Goal: Information Seeking & Learning: Learn about a topic

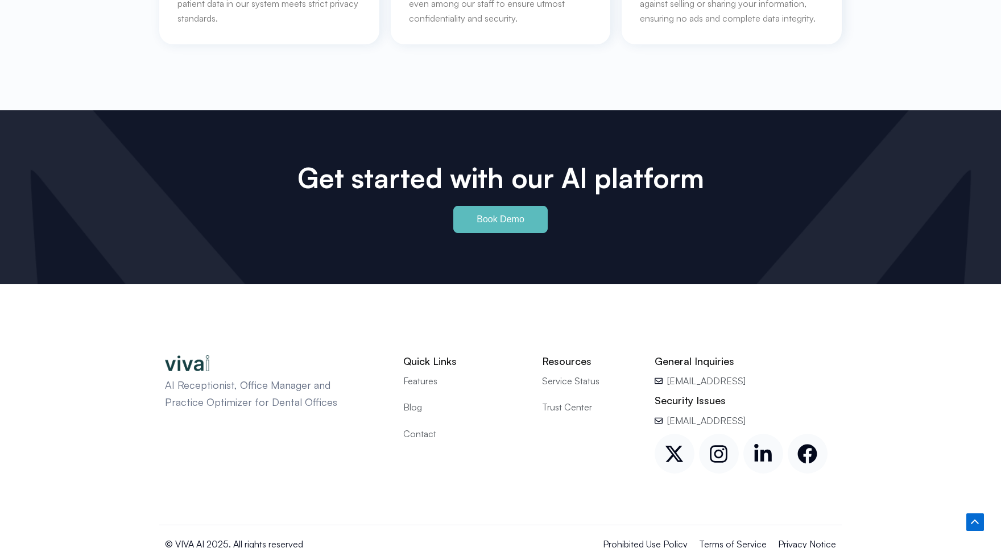
scroll to position [5276, 0]
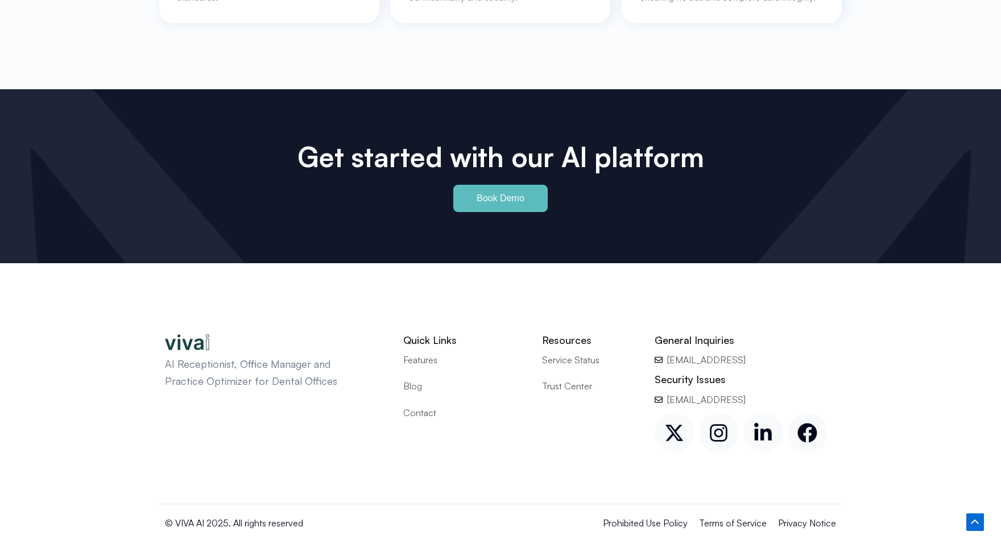
click at [417, 353] on span "Features" at bounding box center [420, 360] width 34 height 15
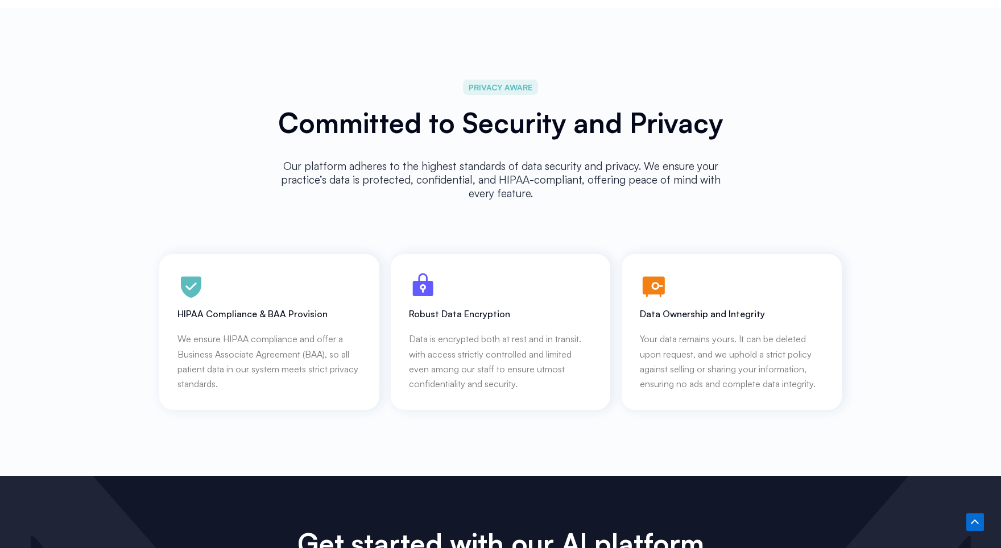
scroll to position [5276, 0]
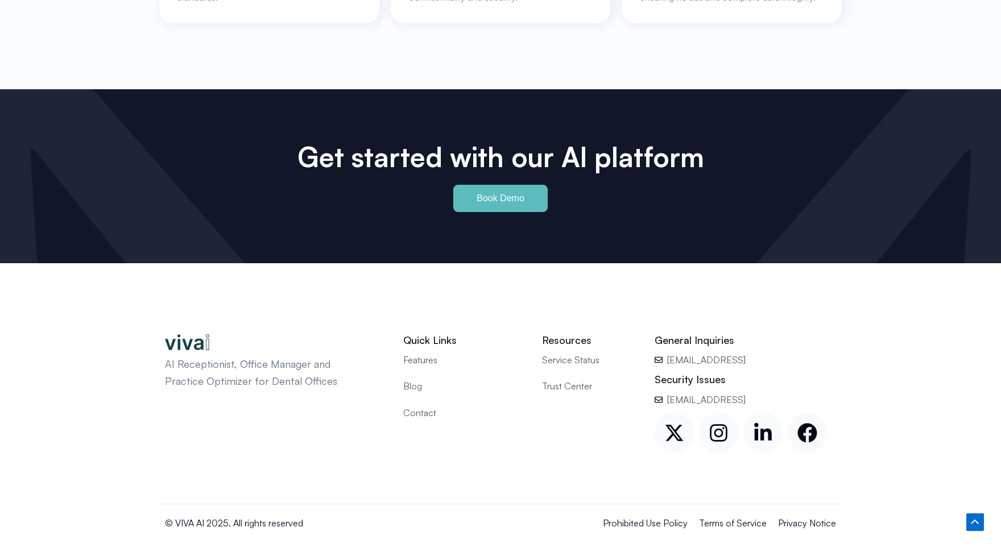
click at [408, 379] on span "Blog" at bounding box center [412, 386] width 19 height 15
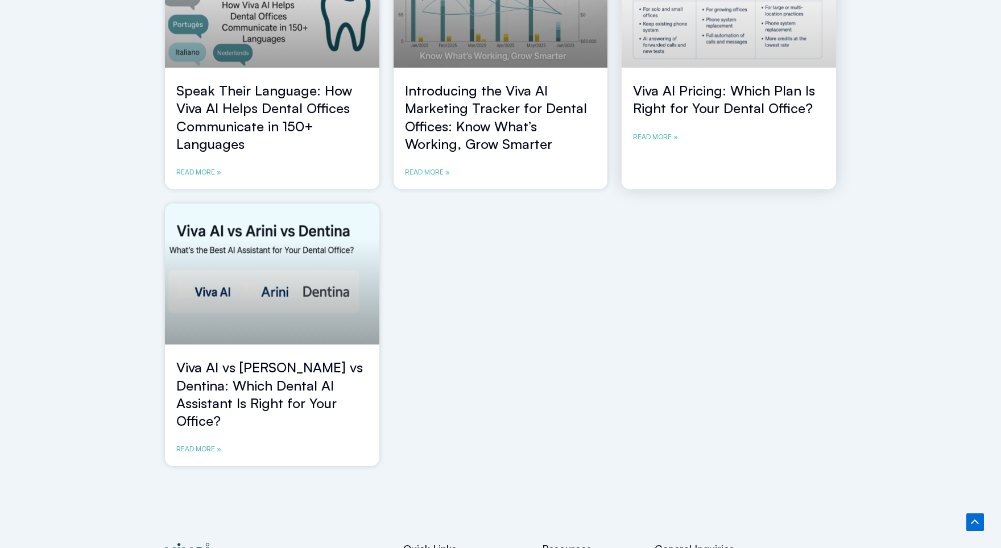
scroll to position [796, 0]
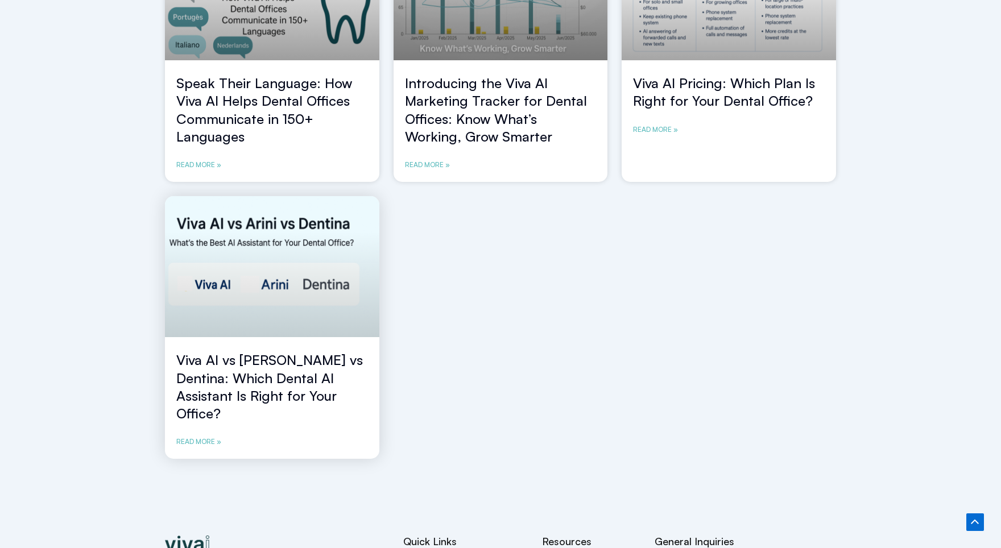
click at [270, 373] on link "Viva AI vs [PERSON_NAME] vs Dentina: Which Dental AI Assistant Is Right for You…" at bounding box center [269, 387] width 187 height 71
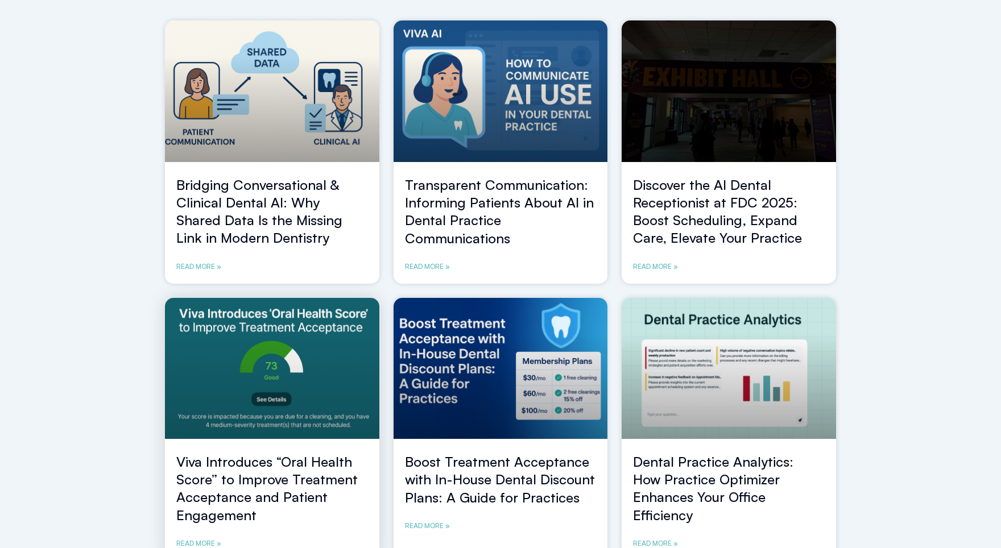
scroll to position [0, 0]
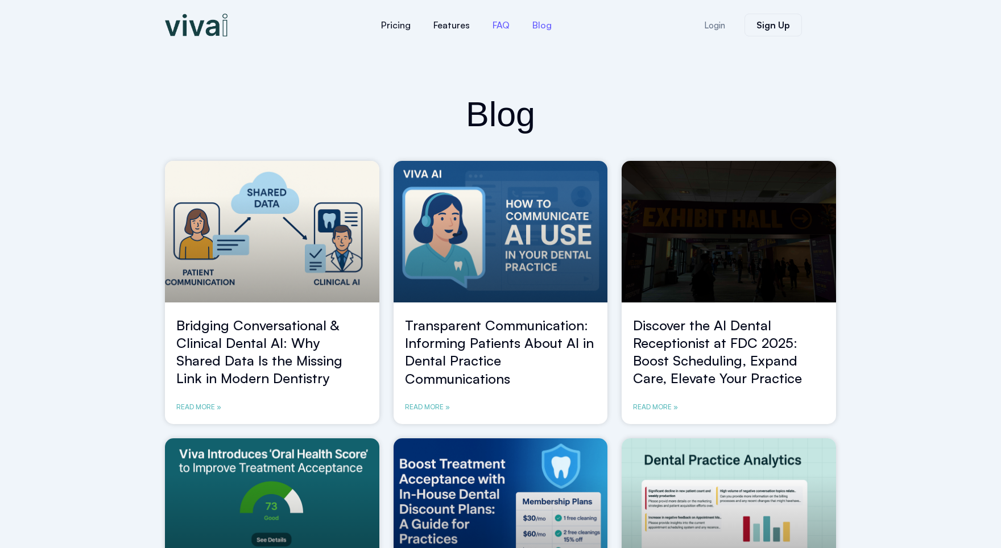
click at [506, 25] on link "FAQ" at bounding box center [501, 24] width 40 height 27
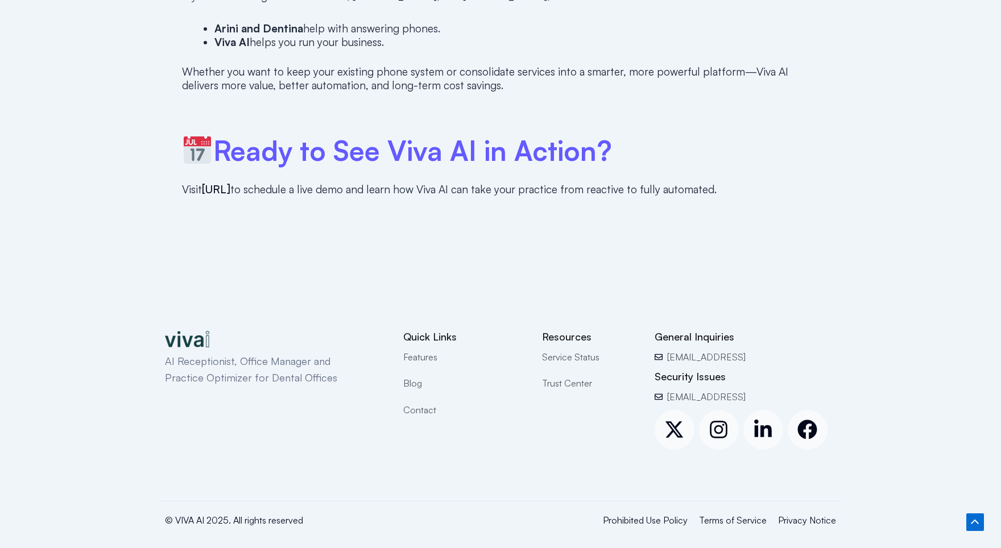
scroll to position [3260, 0]
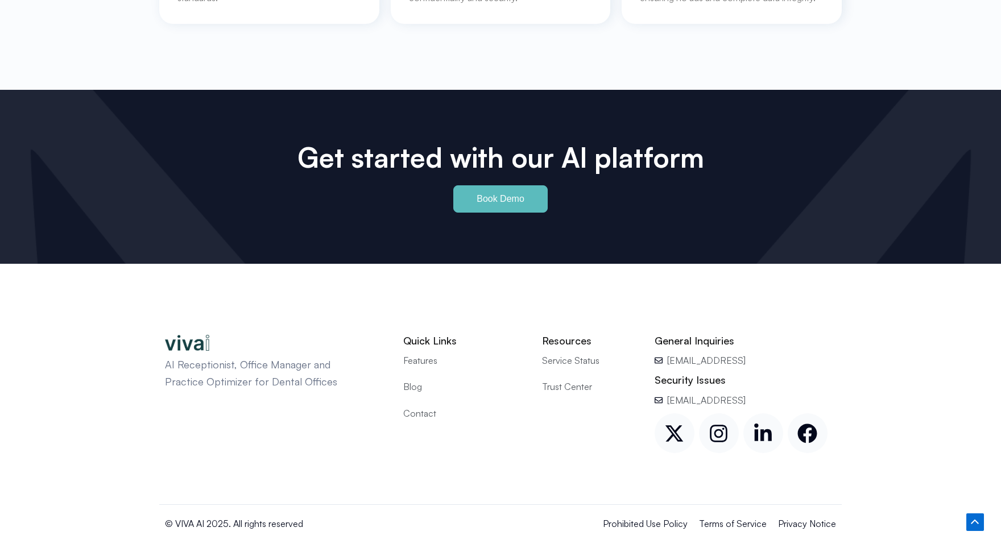
scroll to position [5276, 0]
